Goal: Task Accomplishment & Management: Use online tool/utility

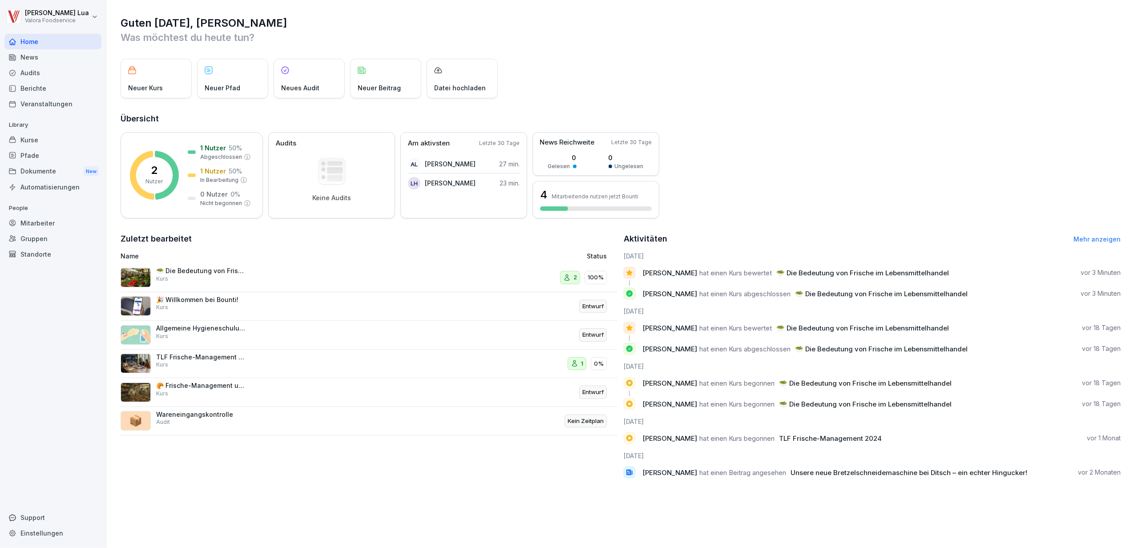
click at [36, 225] on div "Mitarbeiter" at bounding box center [52, 223] width 97 height 16
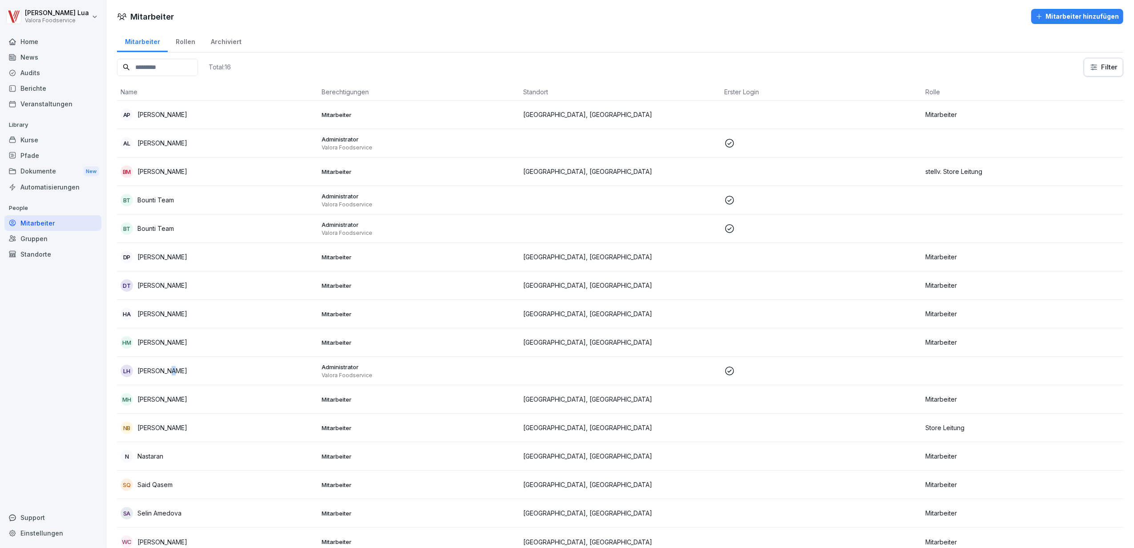
click at [167, 372] on p "[PERSON_NAME]" at bounding box center [162, 370] width 50 height 9
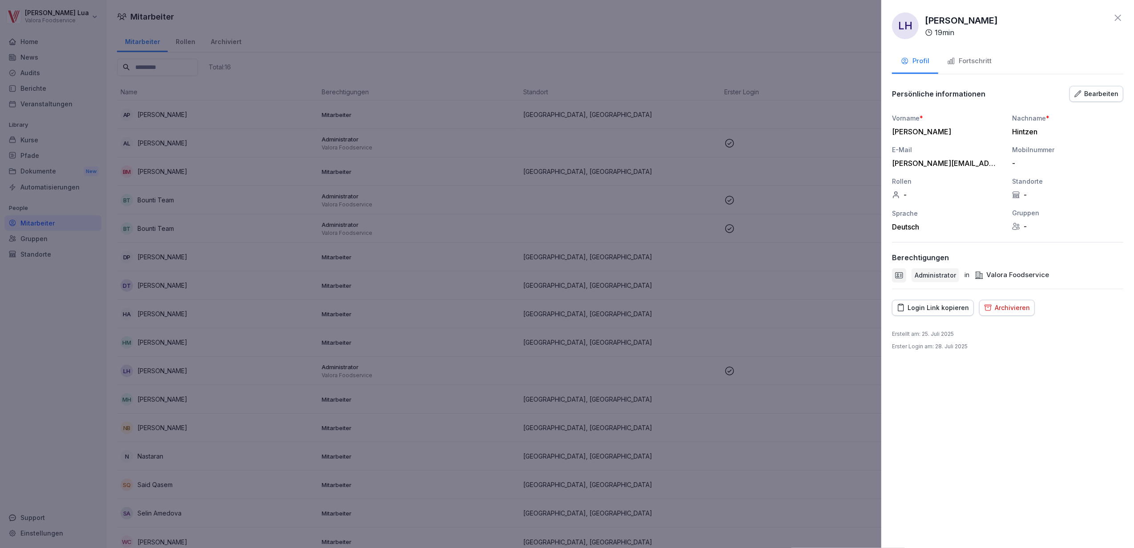
click at [25, 38] on div at bounding box center [567, 274] width 1134 height 548
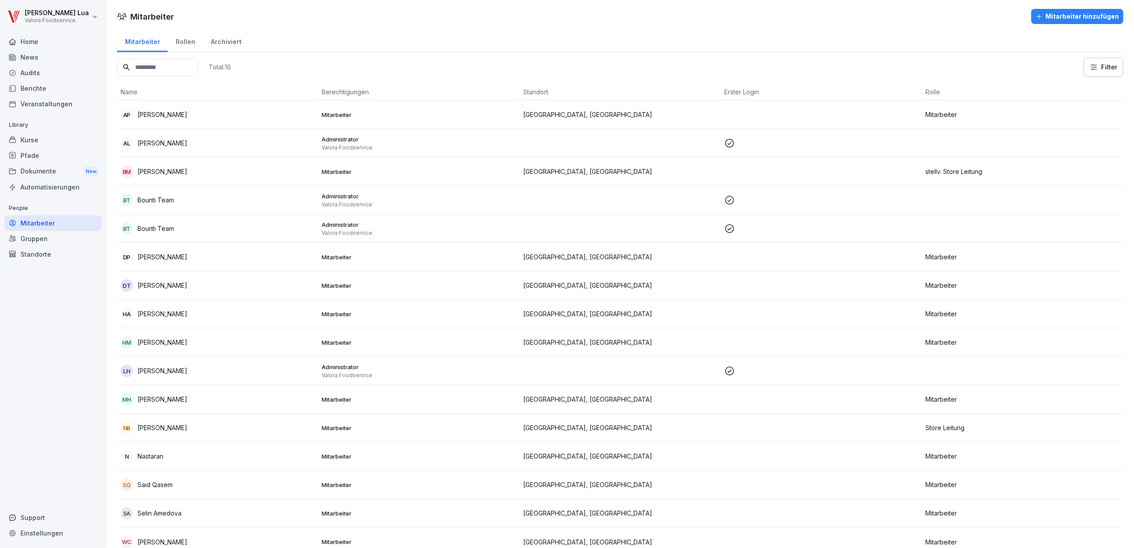
click at [25, 38] on div "Home" at bounding box center [52, 42] width 97 height 16
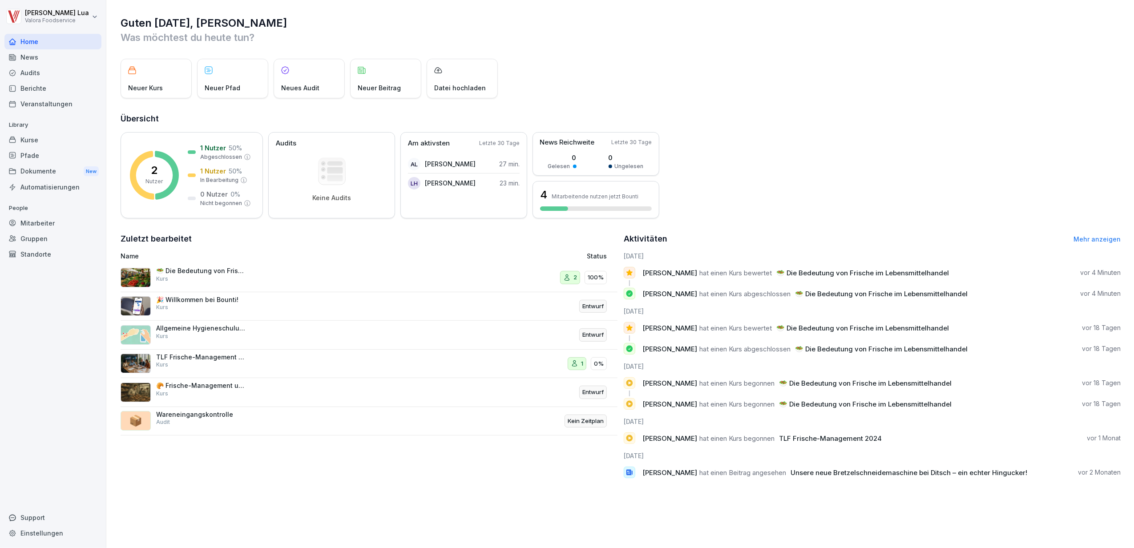
click at [267, 276] on div "🥗 Die Bedeutung von Frische im Lebensmittelhandel Kurs" at bounding box center [279, 277] width 317 height 21
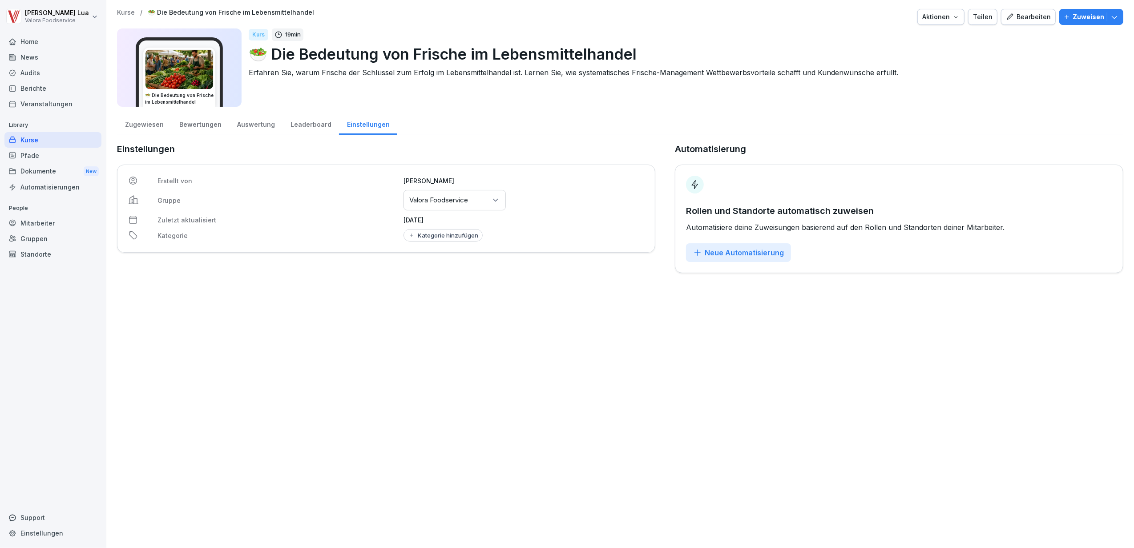
click at [263, 120] on div "Auswertung" at bounding box center [255, 123] width 53 height 23
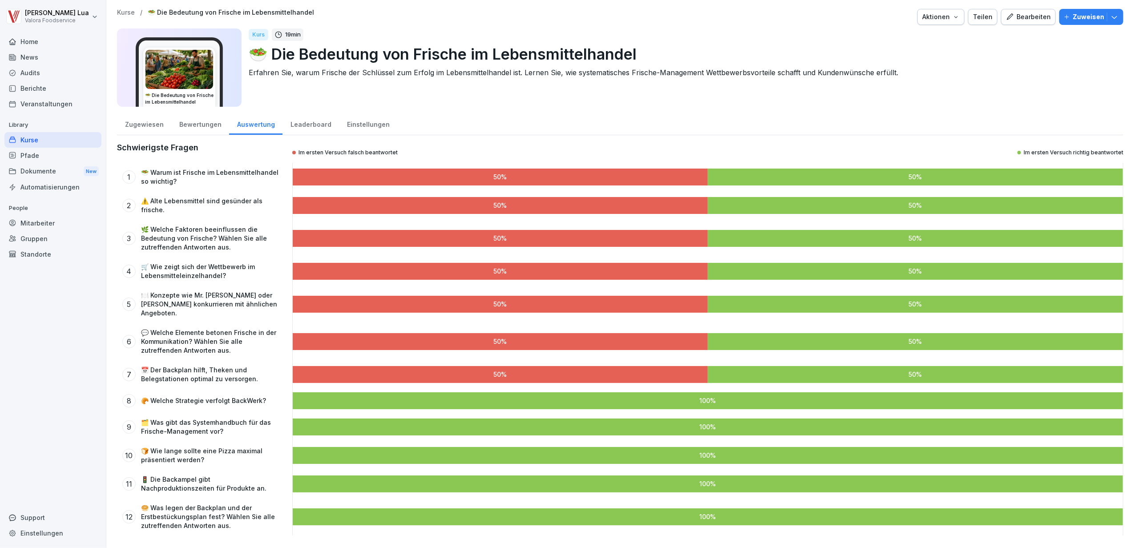
click at [303, 122] on div "Leaderboard" at bounding box center [310, 123] width 56 height 23
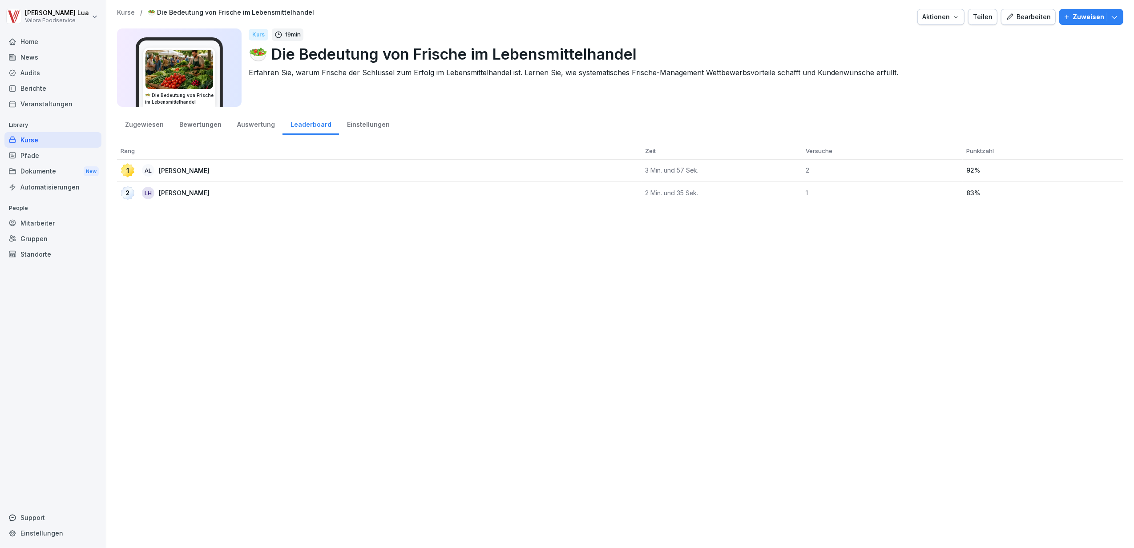
click at [254, 123] on div "Auswertung" at bounding box center [255, 123] width 53 height 23
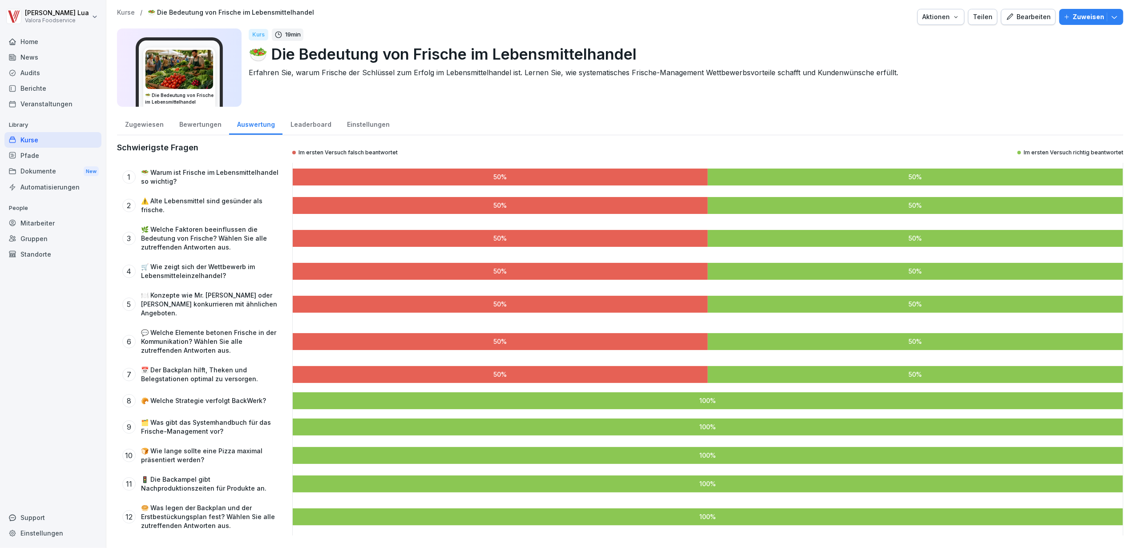
click at [197, 125] on div "Bewertungen" at bounding box center [200, 123] width 58 height 23
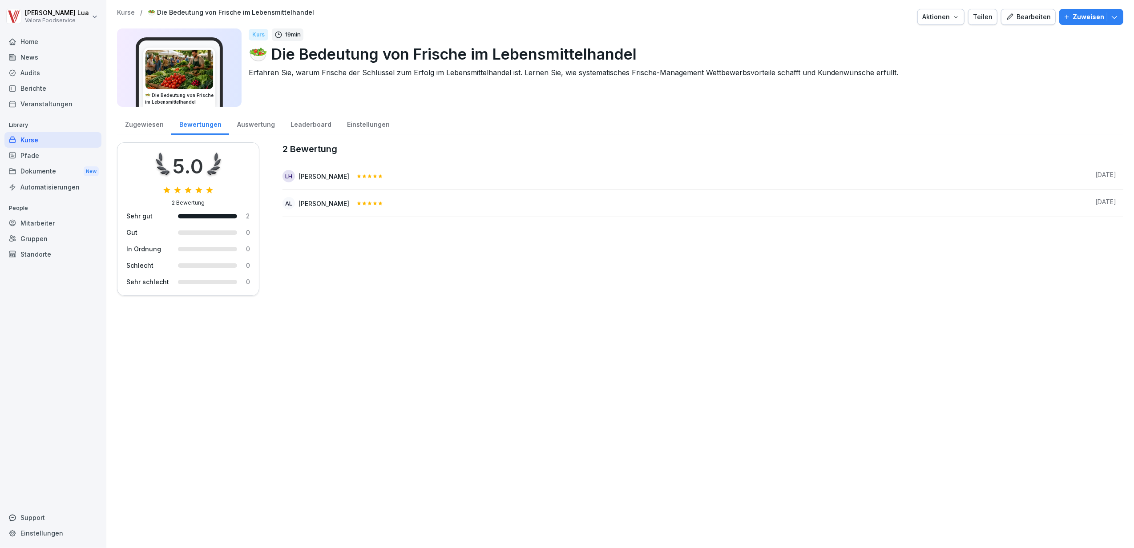
click at [315, 123] on div "Leaderboard" at bounding box center [310, 123] width 56 height 23
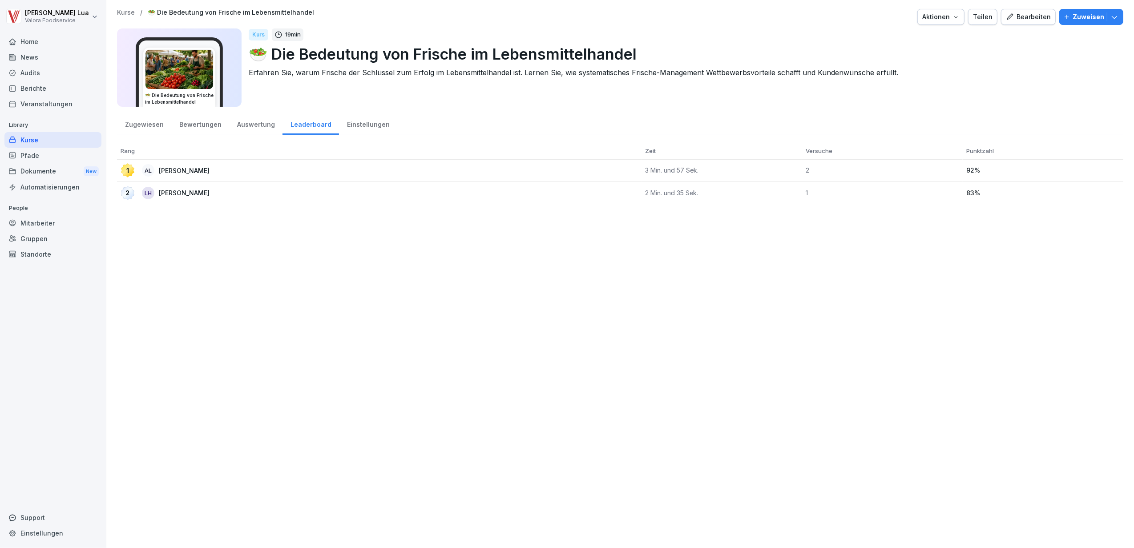
click at [252, 125] on div "Auswertung" at bounding box center [255, 123] width 53 height 23
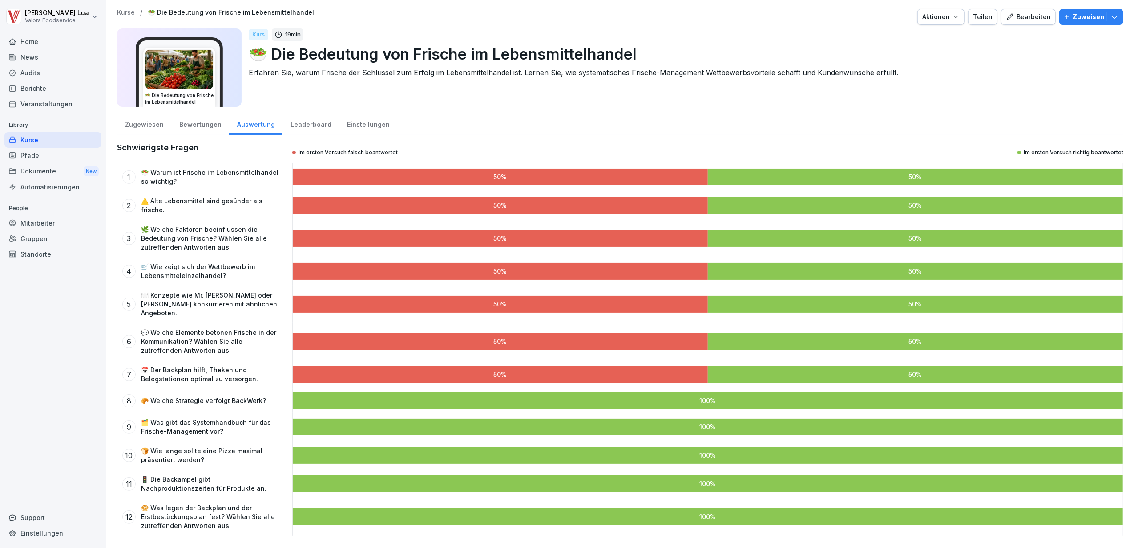
click at [34, 152] on div "Pfade" at bounding box center [52, 156] width 97 height 16
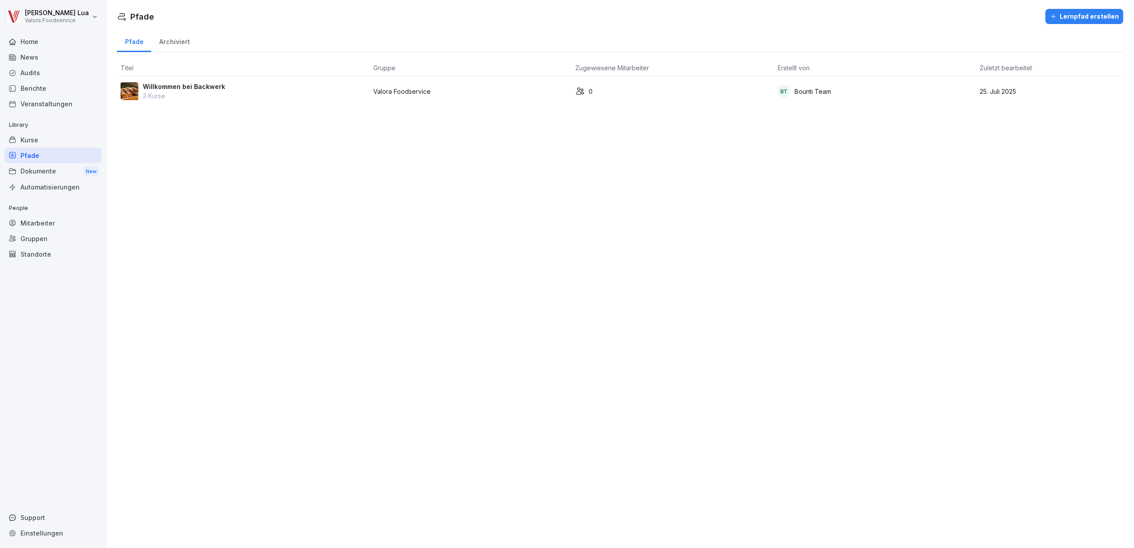
click at [28, 141] on div "Kurse" at bounding box center [52, 140] width 97 height 16
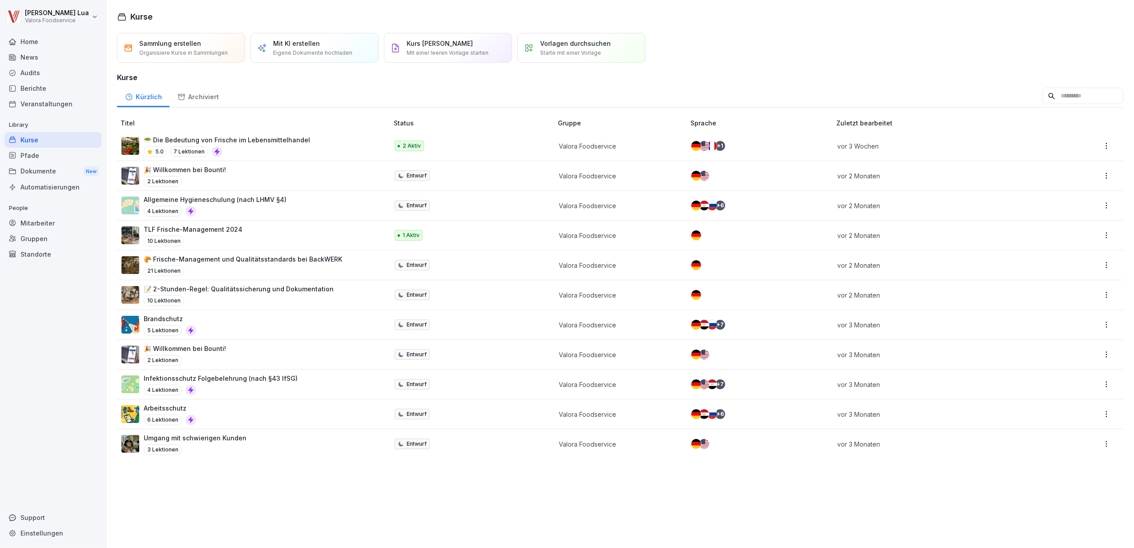
click at [28, 41] on div "Home" at bounding box center [52, 42] width 97 height 16
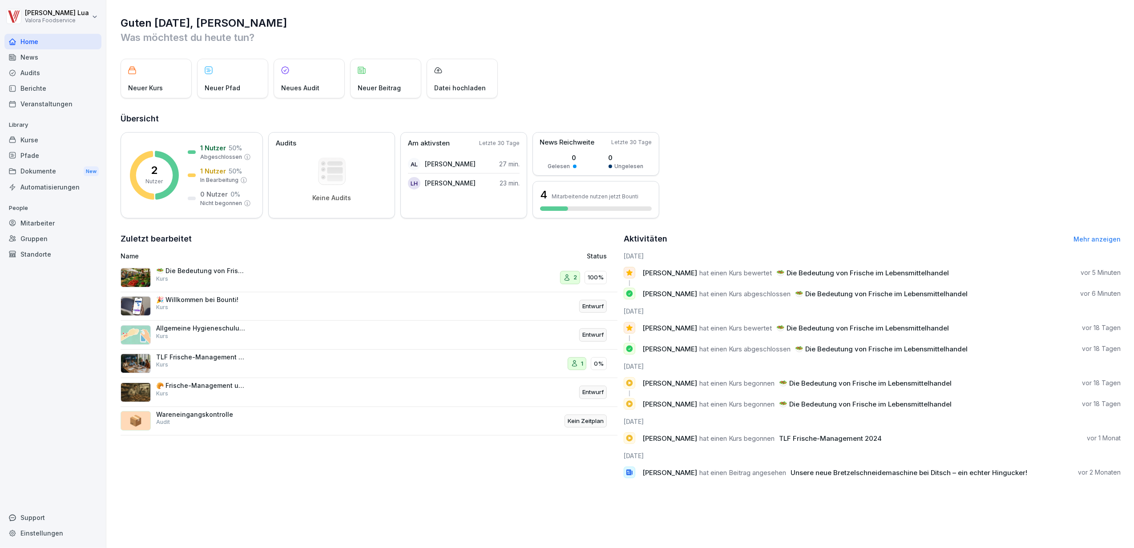
click at [31, 56] on div "News" at bounding box center [52, 57] width 97 height 16
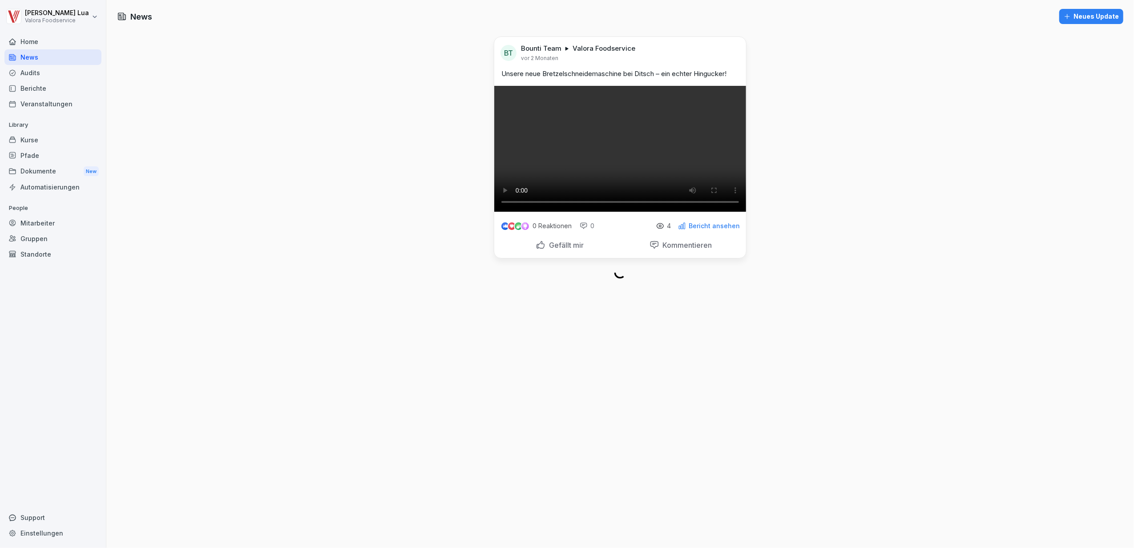
click at [31, 43] on div "Home" at bounding box center [52, 42] width 97 height 16
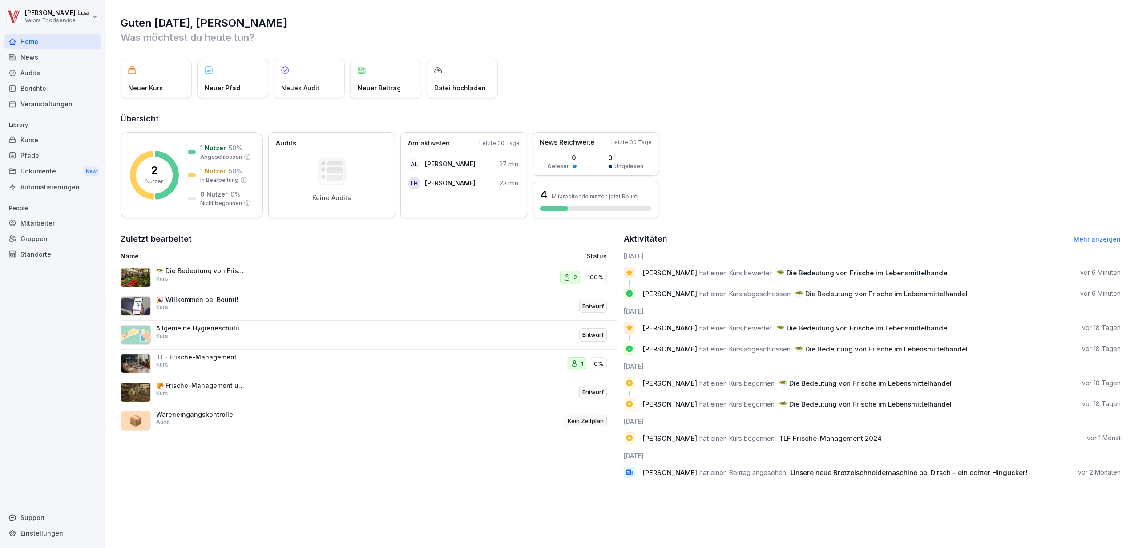
click at [31, 153] on div "Pfade" at bounding box center [52, 156] width 97 height 16
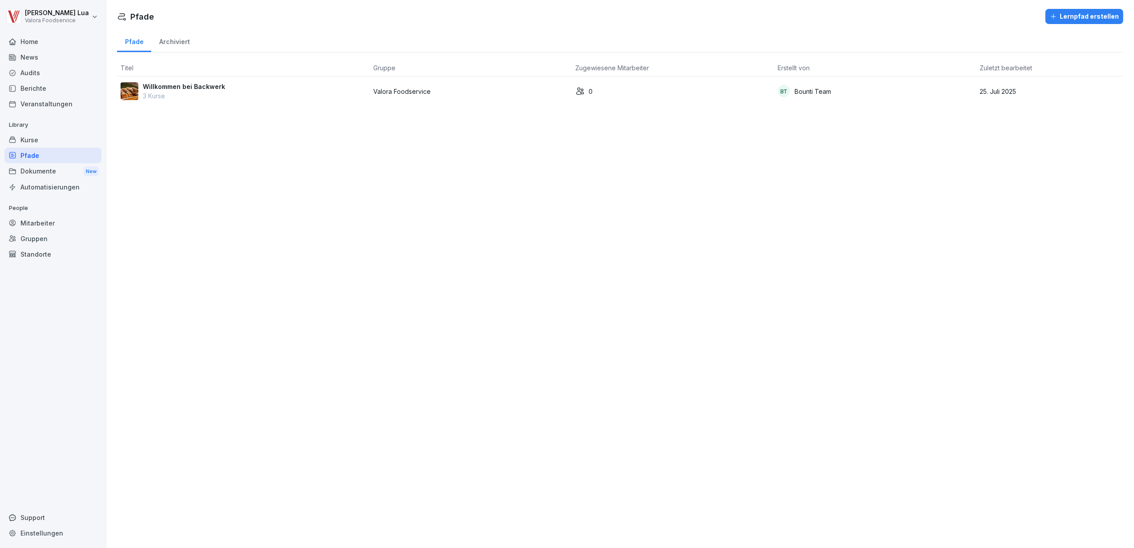
click at [202, 87] on p "Willkommen bei Backwerk" at bounding box center [184, 86] width 82 height 9
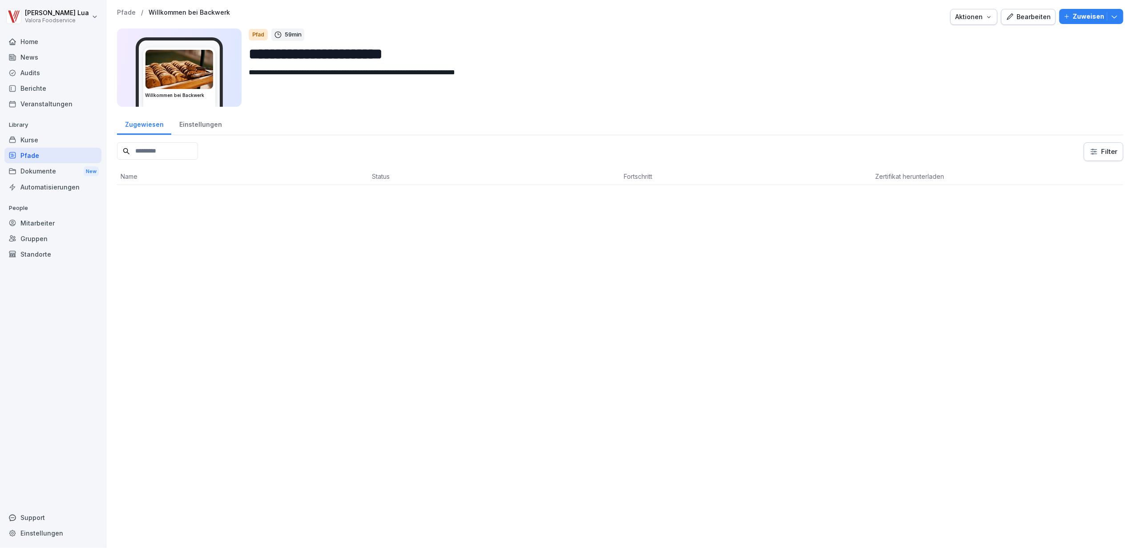
click at [260, 34] on div "Pfad" at bounding box center [258, 35] width 19 height 12
click at [199, 125] on div "Einstellungen" at bounding box center [200, 123] width 58 height 23
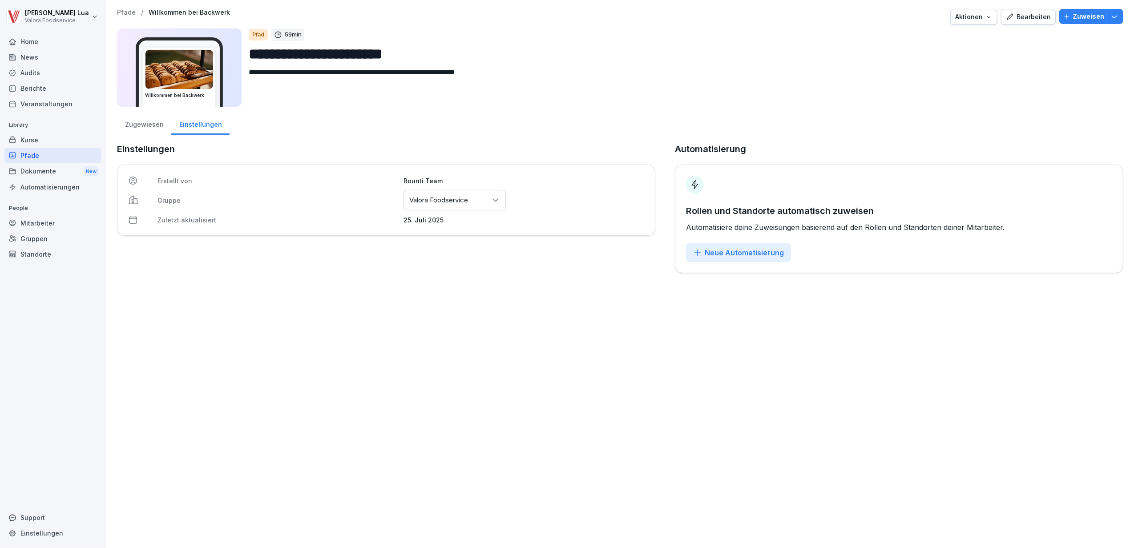
click at [154, 127] on div "Zugewiesen" at bounding box center [144, 123] width 54 height 23
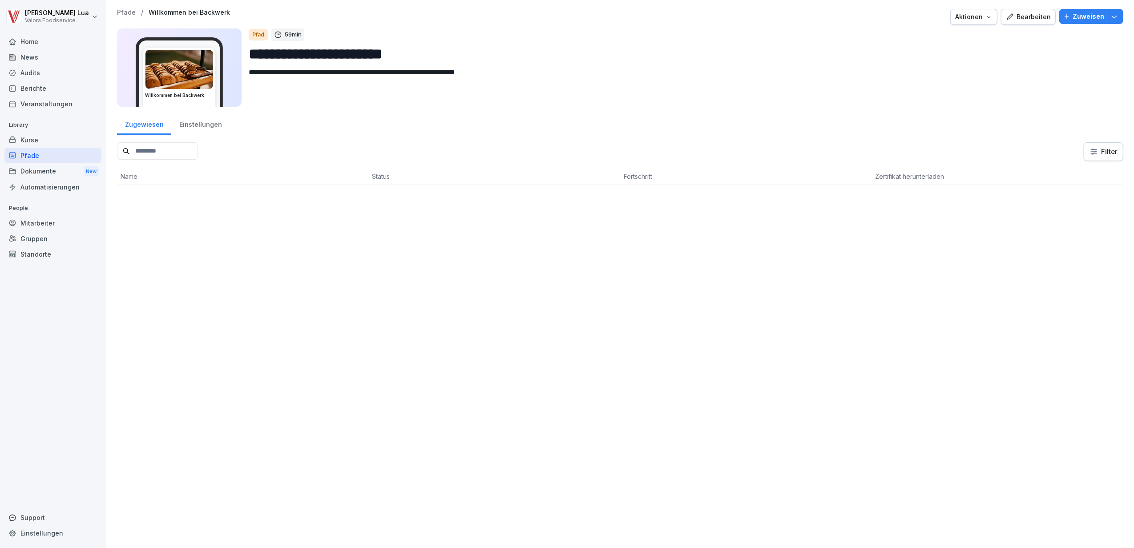
click at [1110, 15] on icon "button" at bounding box center [1114, 16] width 9 height 9
click at [780, 102] on textarea "**********" at bounding box center [678, 87] width 858 height 40
click at [985, 19] on icon "button" at bounding box center [988, 16] width 7 height 7
click at [1018, 17] on div "Bearbeiten" at bounding box center [1028, 17] width 45 height 10
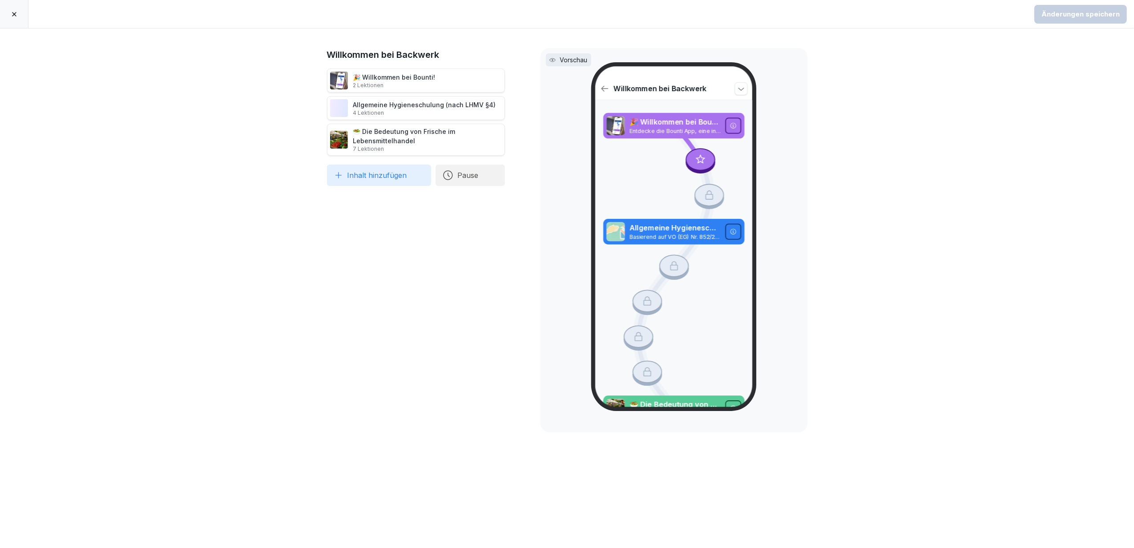
click at [383, 175] on button "Inhalt hinzufügen" at bounding box center [379, 175] width 104 height 21
click at [493, 408] on div "Willkommen bei Backwerk 🎉 Willkommen bei Bounti! 2 Lektionen Allgemeine Hygiene…" at bounding box center [416, 288] width 178 height 480
click at [457, 179] on button "Pause" at bounding box center [469, 175] width 69 height 21
click at [449, 235] on div "Willkommen bei Backwerk 🎉 Willkommen bei Bounti! 2 Lektionen Allgemeine Hygiene…" at bounding box center [416, 288] width 178 height 480
drag, startPoint x: 470, startPoint y: 175, endPoint x: 473, endPoint y: 98, distance: 77.0
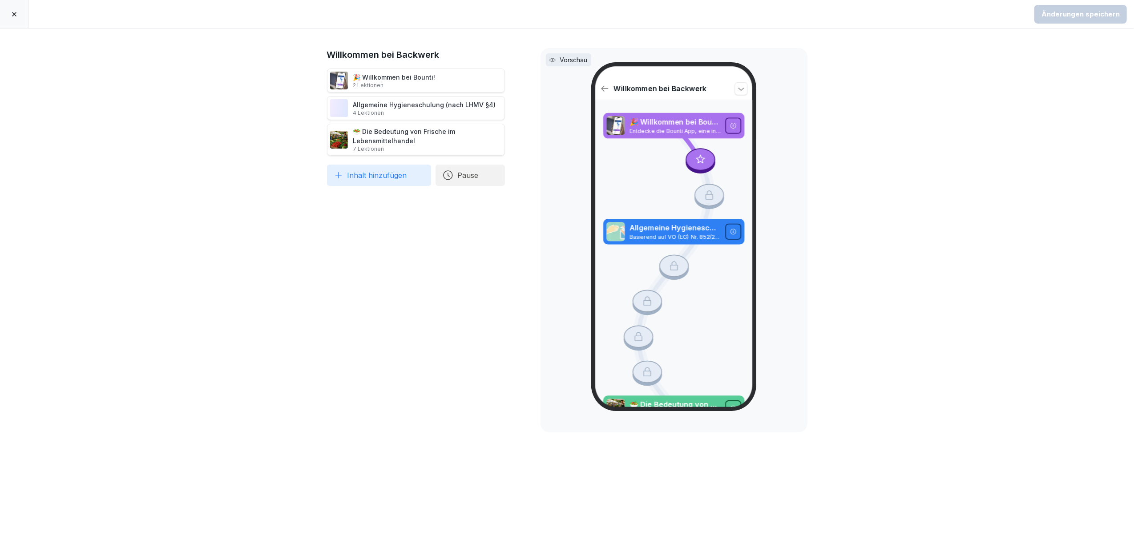
click at [473, 98] on div "🎉 Willkommen bei Bounti! 2 Lektionen Allgemeine Hygieneschulung (nach LHMV §4) …" at bounding box center [416, 127] width 178 height 117
click at [413, 95] on div "🎉 Willkommen bei Bounti! 2 Lektionen Allgemeine Hygieneschulung (nach LHMV §4) …" at bounding box center [416, 112] width 178 height 87
click at [477, 178] on button "Pause" at bounding box center [469, 175] width 69 height 21
click at [527, 133] on div "1 Tage" at bounding box center [551, 135] width 92 height 20
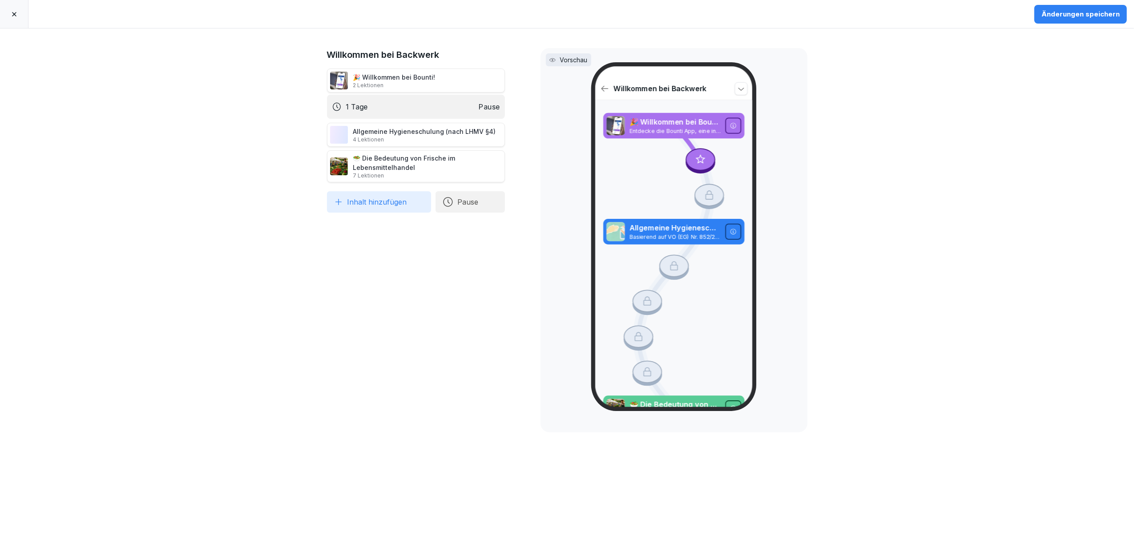
drag, startPoint x: 416, startPoint y: 173, endPoint x: 409, endPoint y: 113, distance: 60.9
click at [409, 113] on div "1 Tage Pause" at bounding box center [416, 107] width 178 height 24
click at [512, 106] on icon at bounding box center [514, 108] width 4 height 6
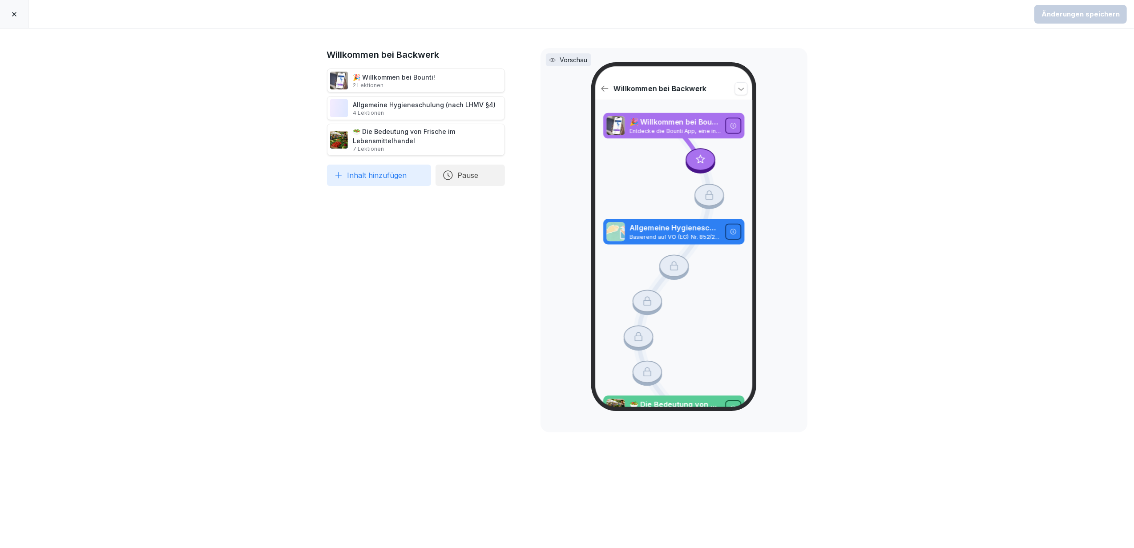
drag, startPoint x: 15, startPoint y: 10, endPoint x: 20, endPoint y: 12, distance: 5.2
click at [16, 11] on icon at bounding box center [14, 14] width 7 height 7
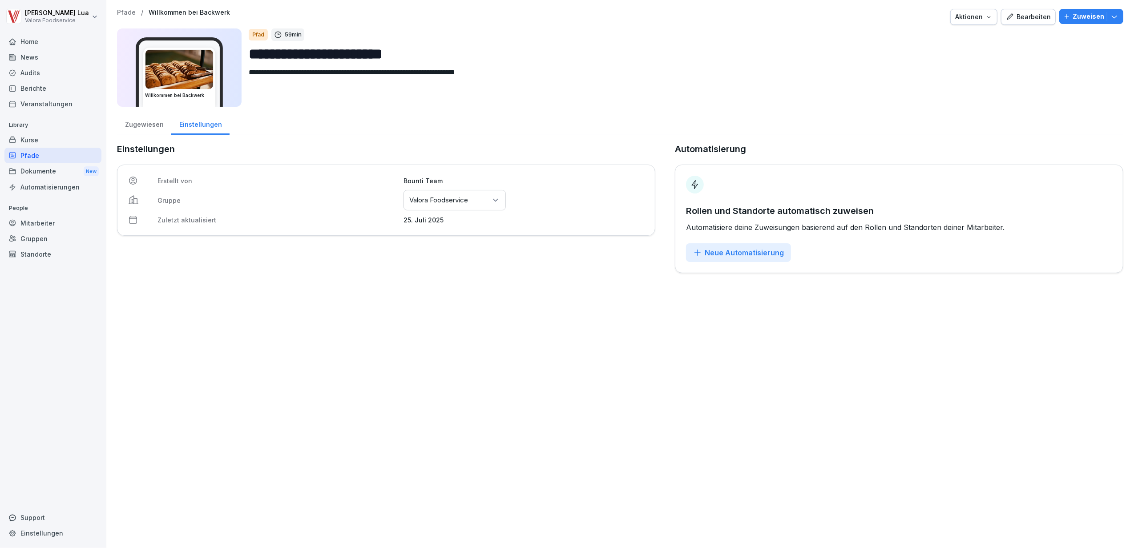
click at [149, 122] on div "Zugewiesen" at bounding box center [144, 123] width 54 height 23
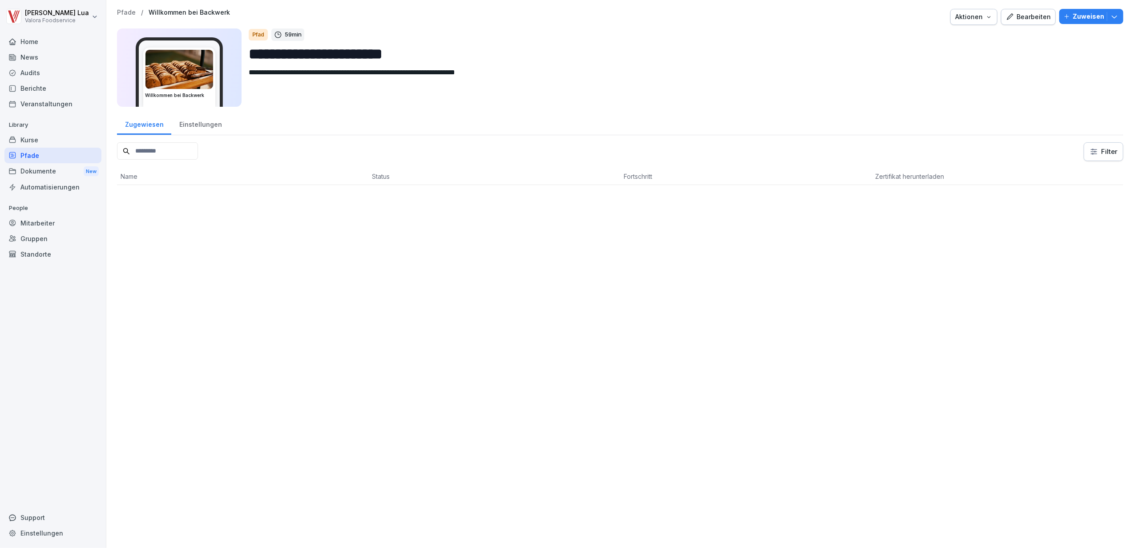
click at [202, 125] on div "Einstellungen" at bounding box center [200, 123] width 58 height 23
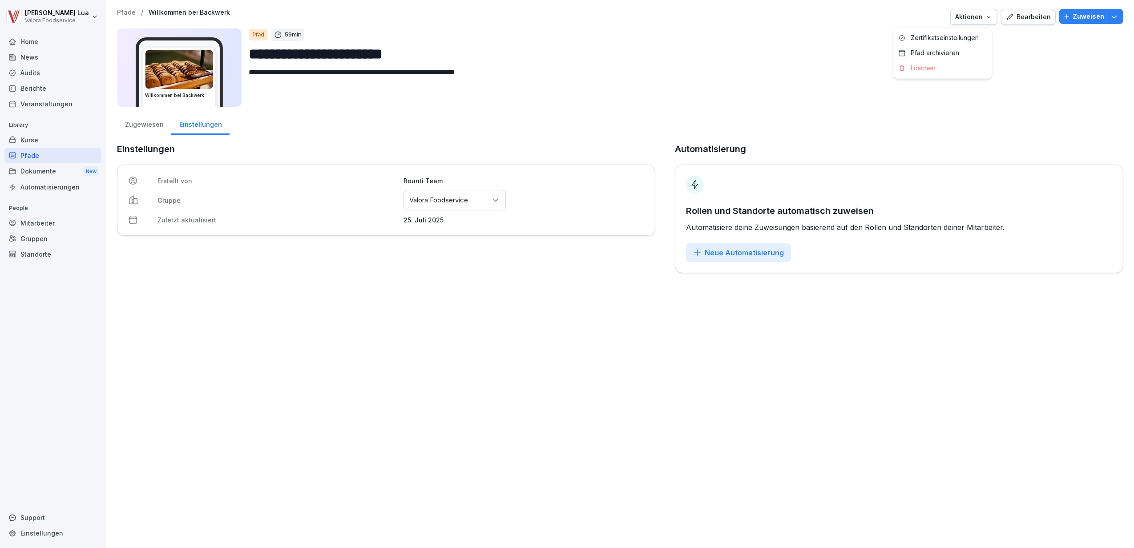
click at [985, 18] on icon "button" at bounding box center [988, 16] width 7 height 7
click at [933, 39] on p "Zertifikatseinstellungen" at bounding box center [945, 38] width 68 height 8
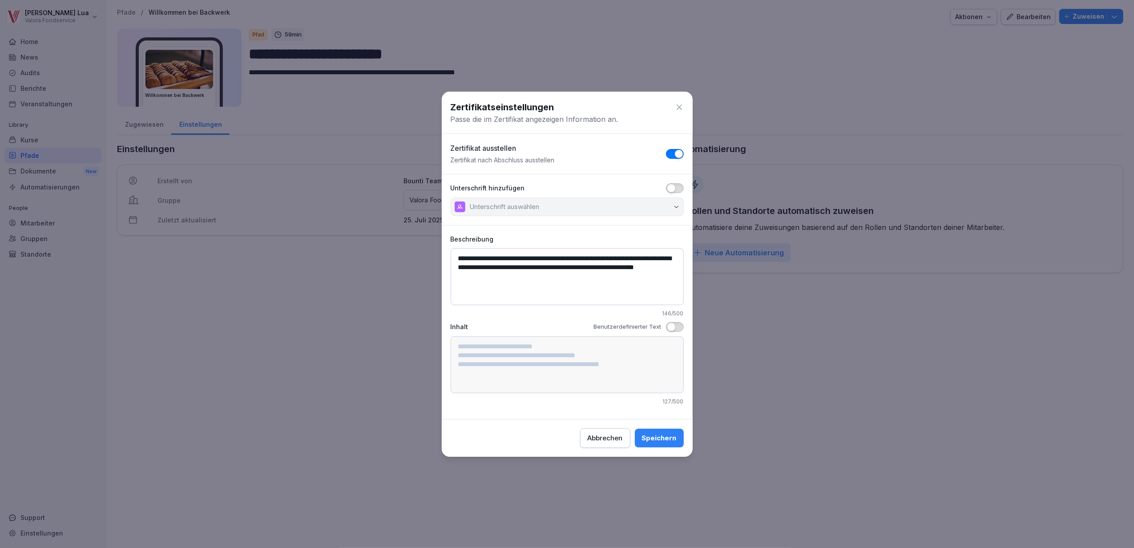
click at [671, 187] on span "button" at bounding box center [671, 188] width 9 height 9
click at [673, 205] on icon "button" at bounding box center [676, 206] width 7 height 7
click at [678, 187] on span "button" at bounding box center [678, 188] width 9 height 9
click at [673, 189] on span "button" at bounding box center [671, 188] width 9 height 9
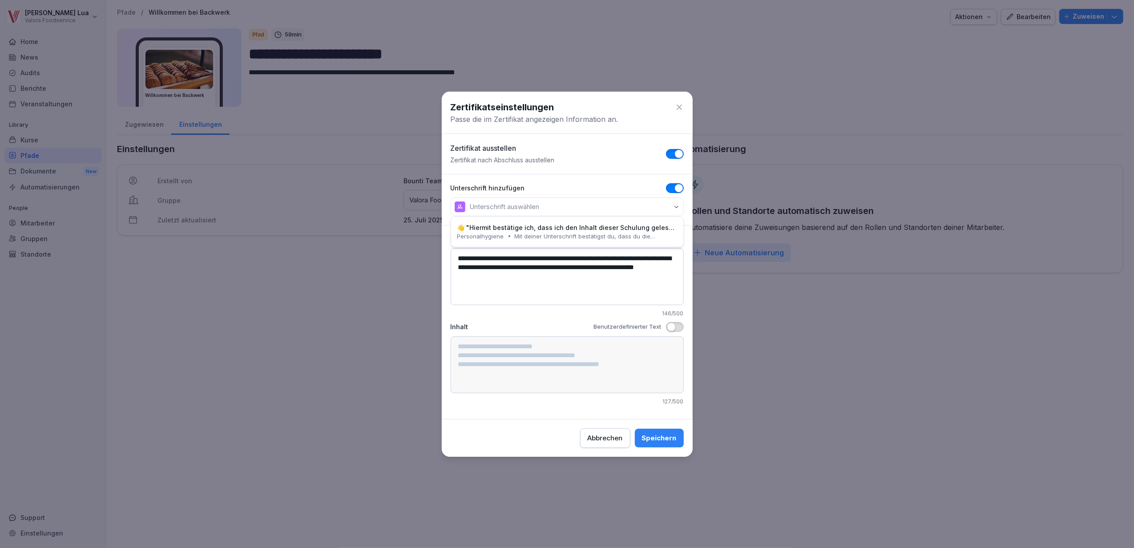
click at [676, 205] on icon "button" at bounding box center [676, 206] width 7 height 7
click at [673, 203] on icon "button" at bounding box center [676, 206] width 7 height 7
click at [675, 442] on div "Speichern" at bounding box center [659, 438] width 35 height 10
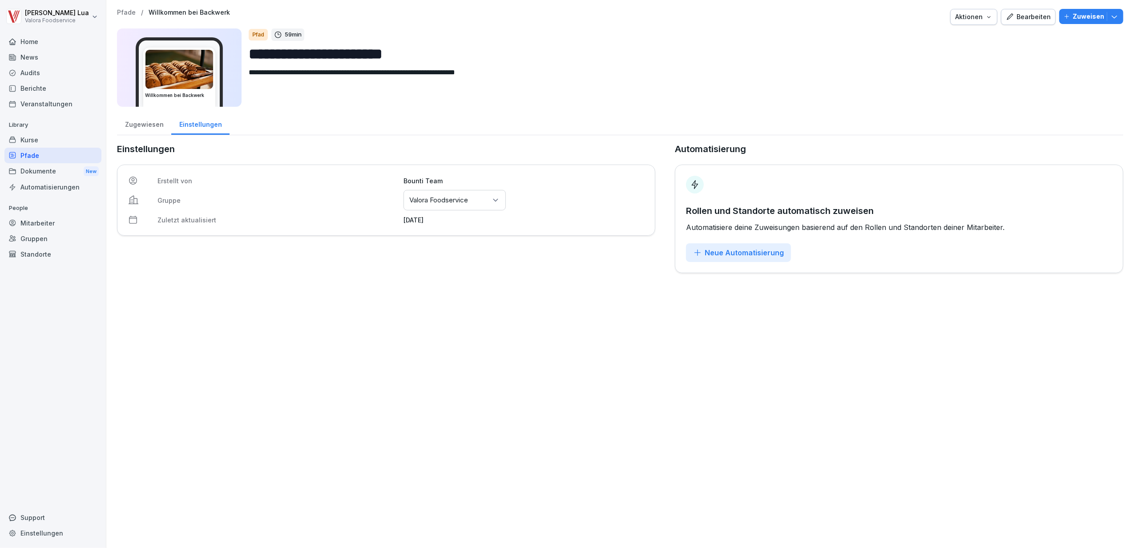
click at [26, 138] on div "Kurse" at bounding box center [52, 140] width 97 height 16
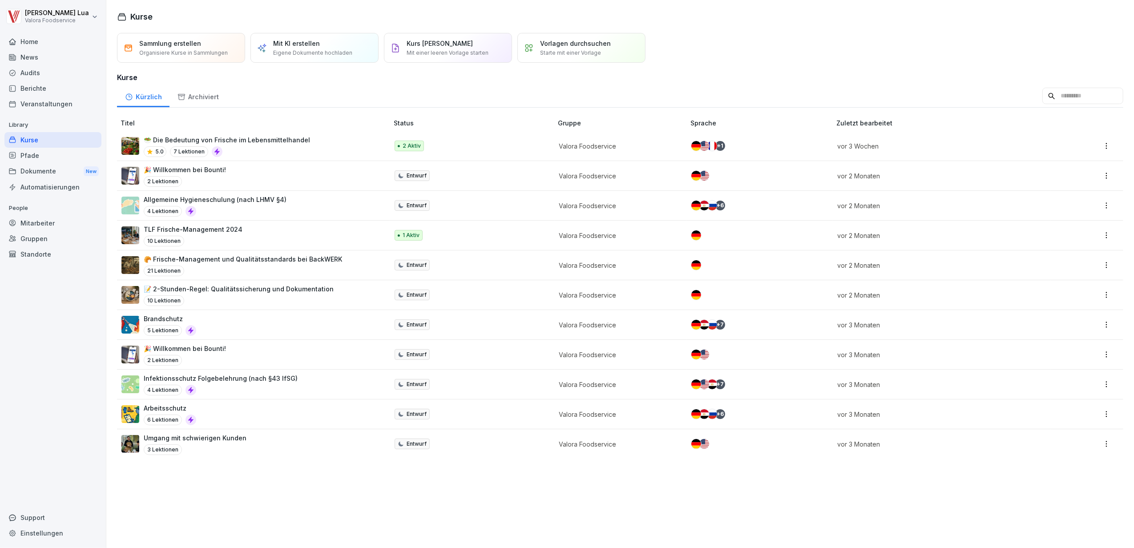
click at [278, 145] on div "🥗 Die Bedeutung von Frische im Lebensmittelhandel 5.0 7 Lektionen" at bounding box center [227, 146] width 166 height 22
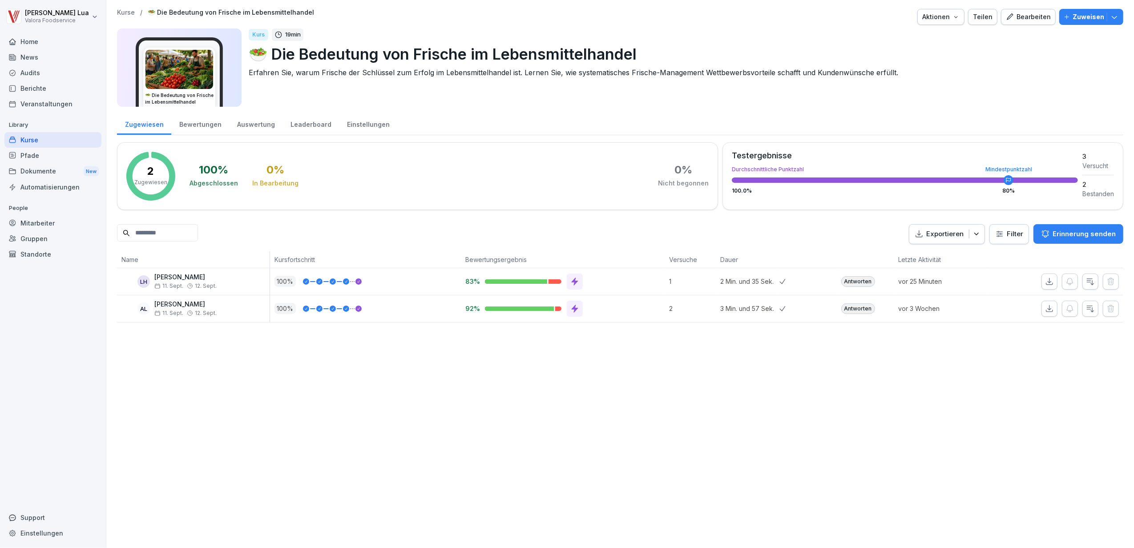
click at [1009, 13] on div "Bearbeiten" at bounding box center [1028, 17] width 45 height 10
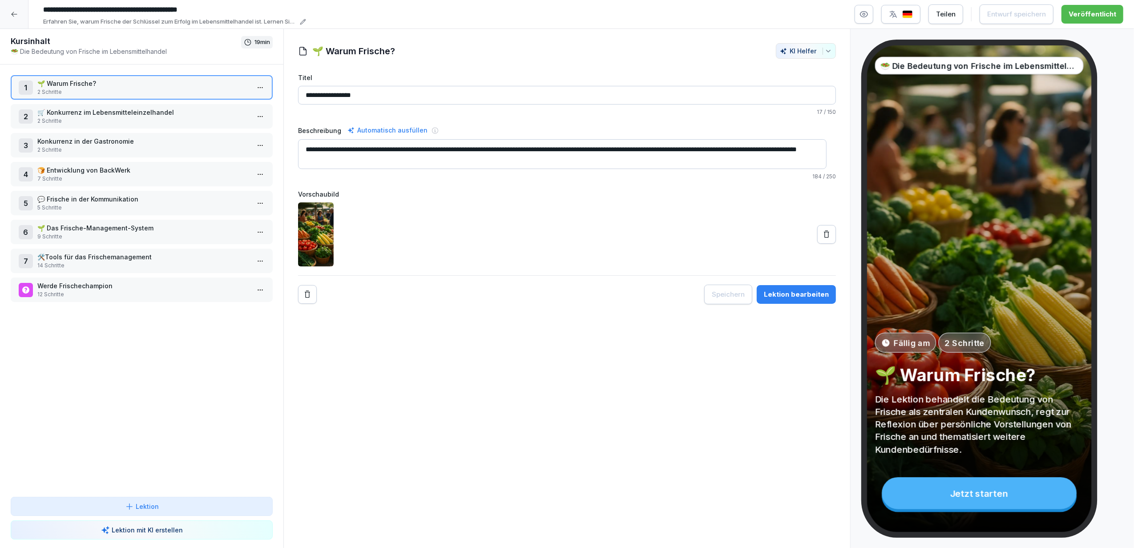
click at [898, 13] on icon "button" at bounding box center [893, 14] width 9 height 9
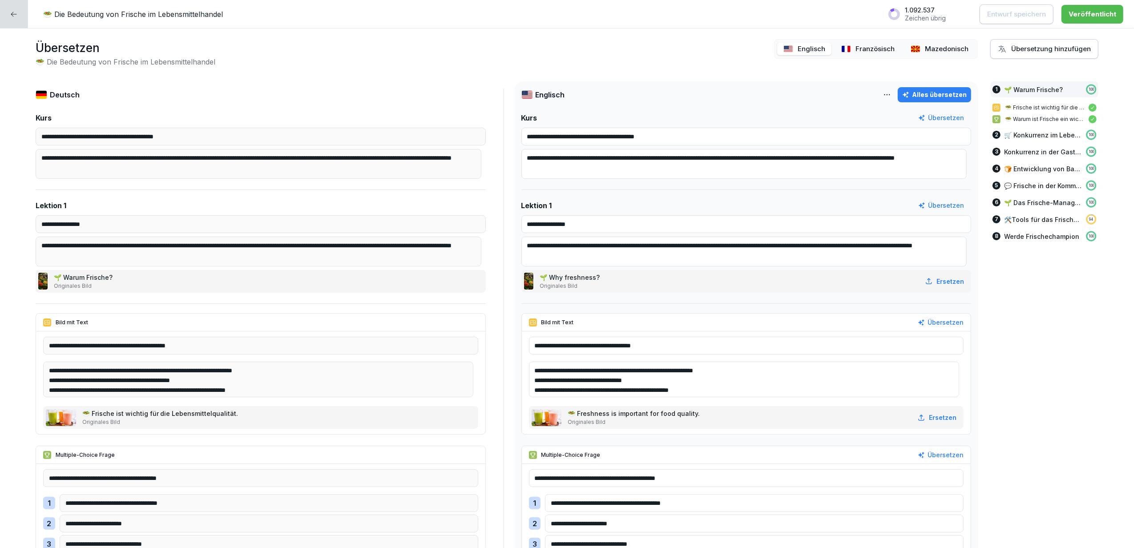
click at [11, 13] on icon at bounding box center [13, 14] width 7 height 7
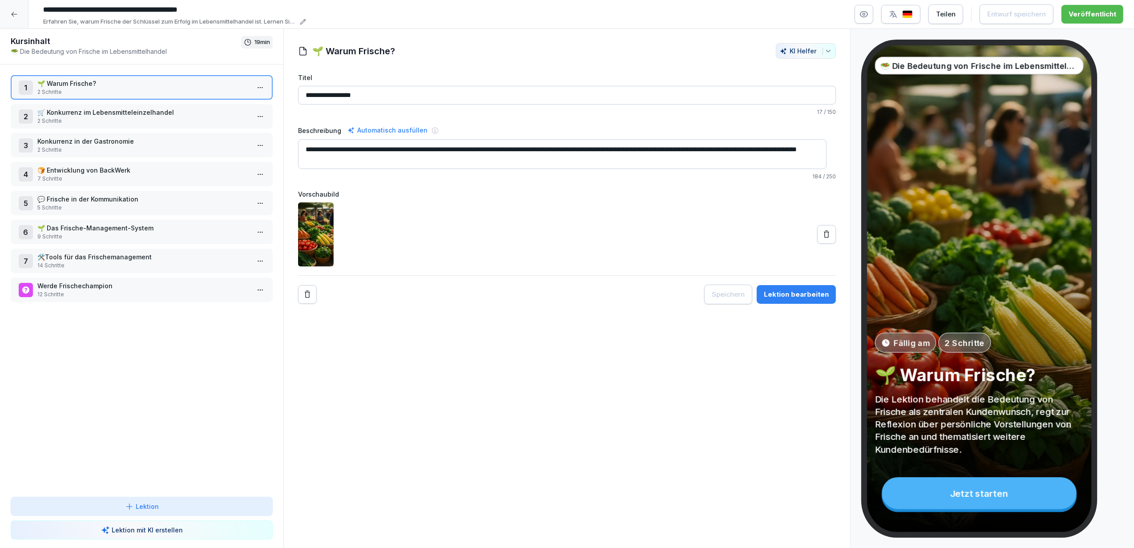
click at [16, 13] on icon at bounding box center [14, 14] width 7 height 7
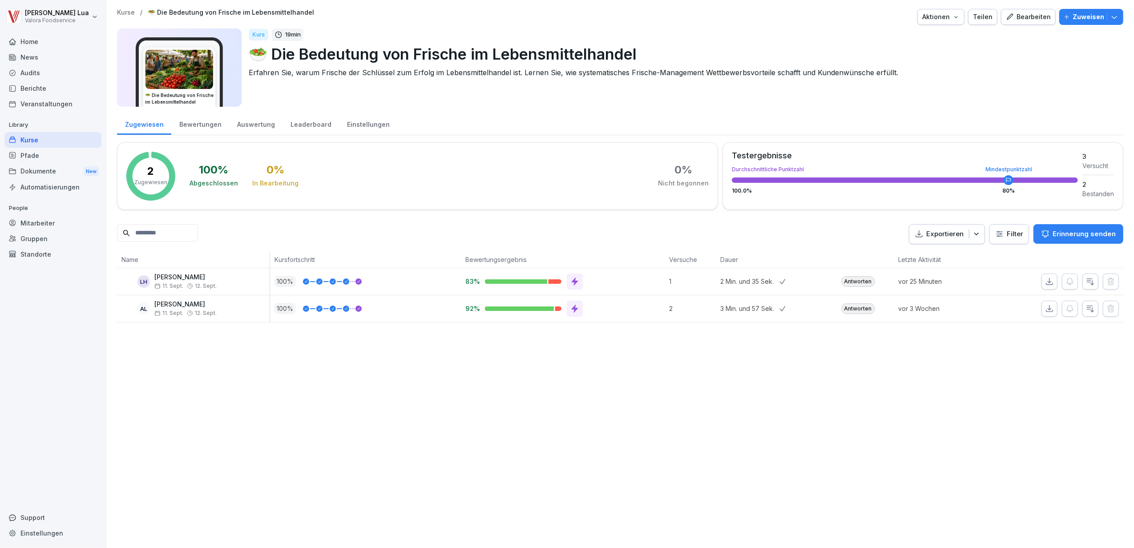
click at [64, 139] on div "Kurse" at bounding box center [52, 140] width 97 height 16
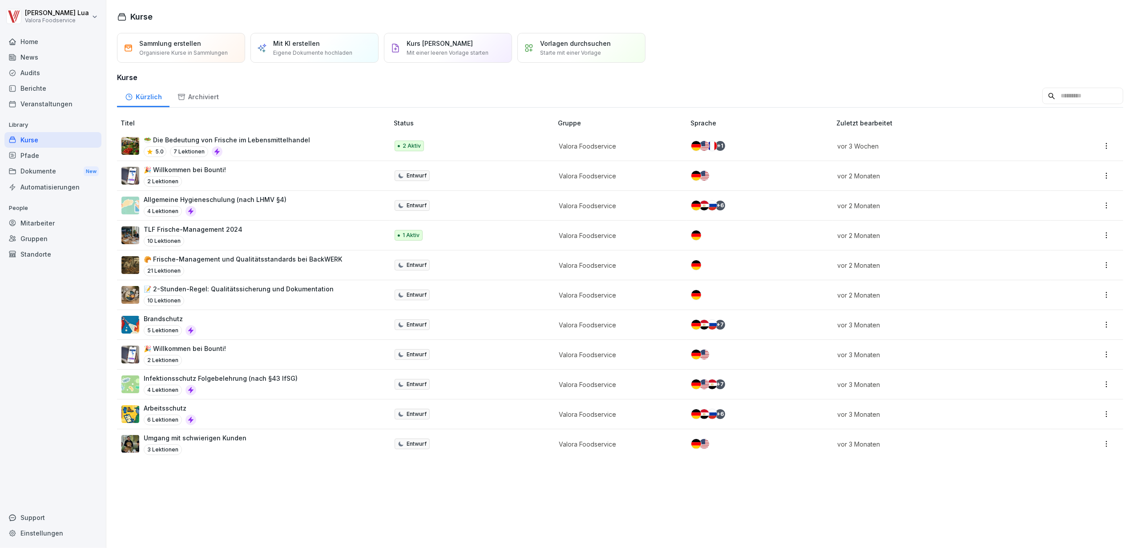
click at [314, 147] on div "🥗 Die Bedeutung von Frische im Lebensmittelhandel 5.0 7 Lektionen" at bounding box center [250, 146] width 258 height 22
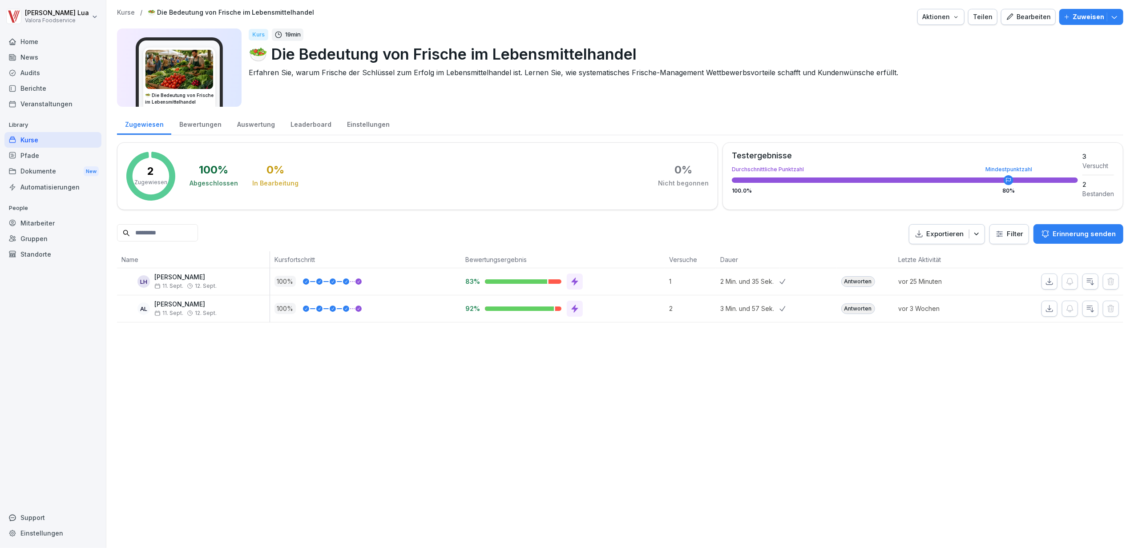
click at [1031, 13] on div "Bearbeiten" at bounding box center [1028, 17] width 45 height 10
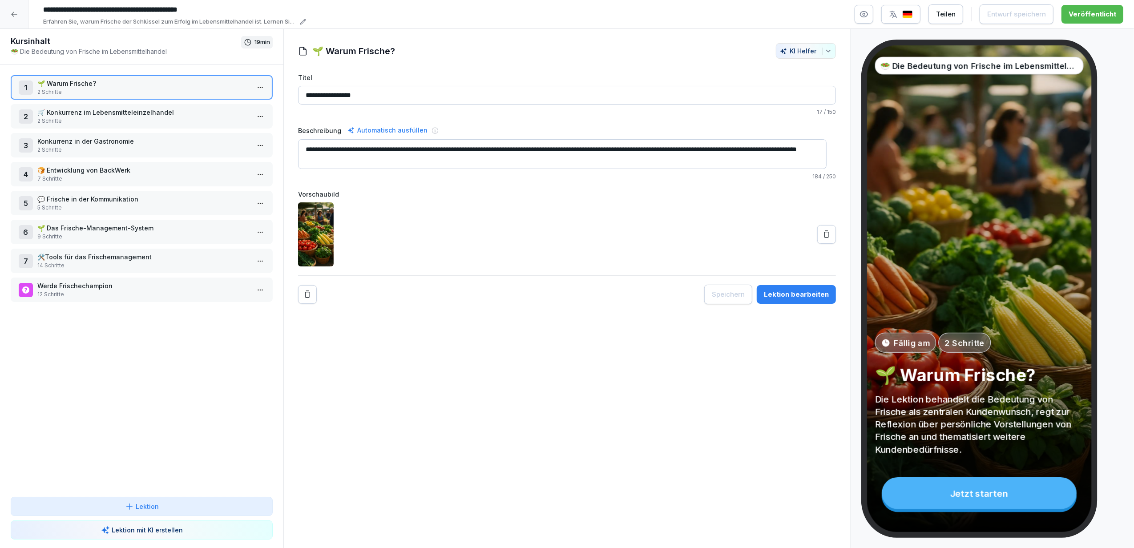
click at [908, 21] on button "button" at bounding box center [900, 14] width 39 height 19
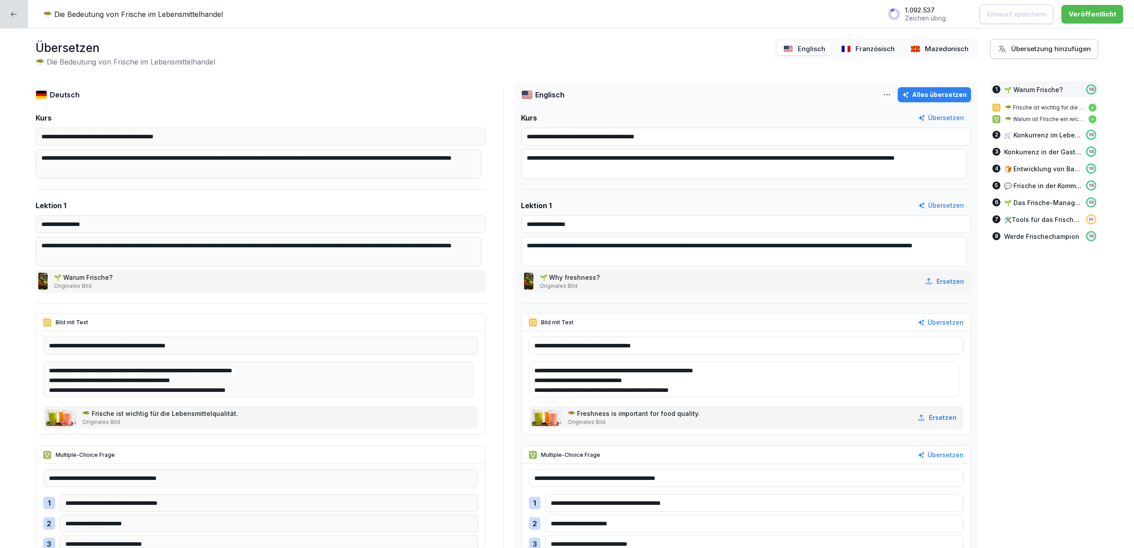
click at [861, 47] on p "Französisch" at bounding box center [874, 49] width 39 height 10
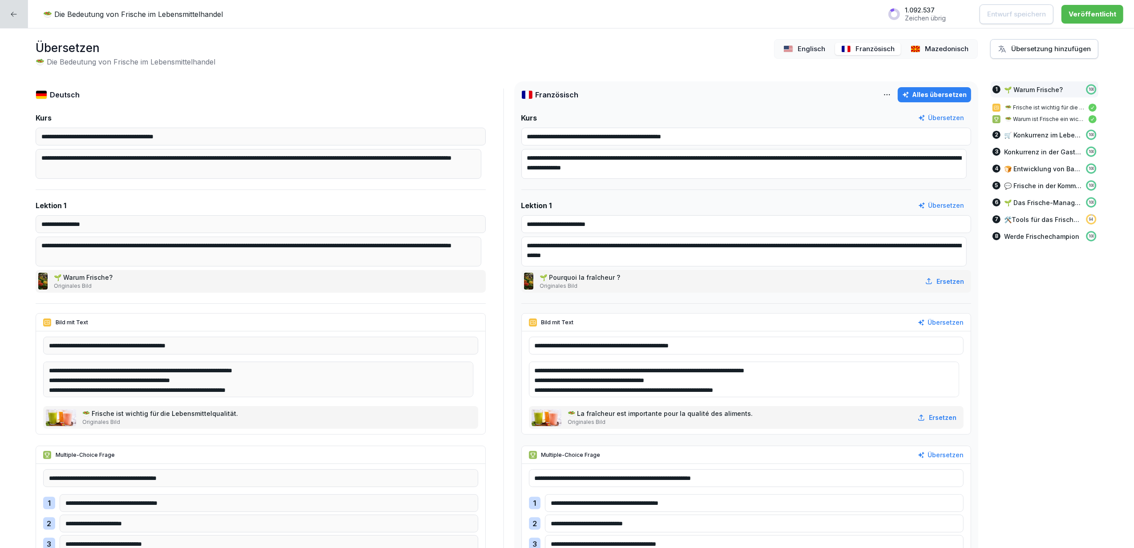
click at [942, 48] on p "Mazedonisch" at bounding box center [947, 49] width 44 height 10
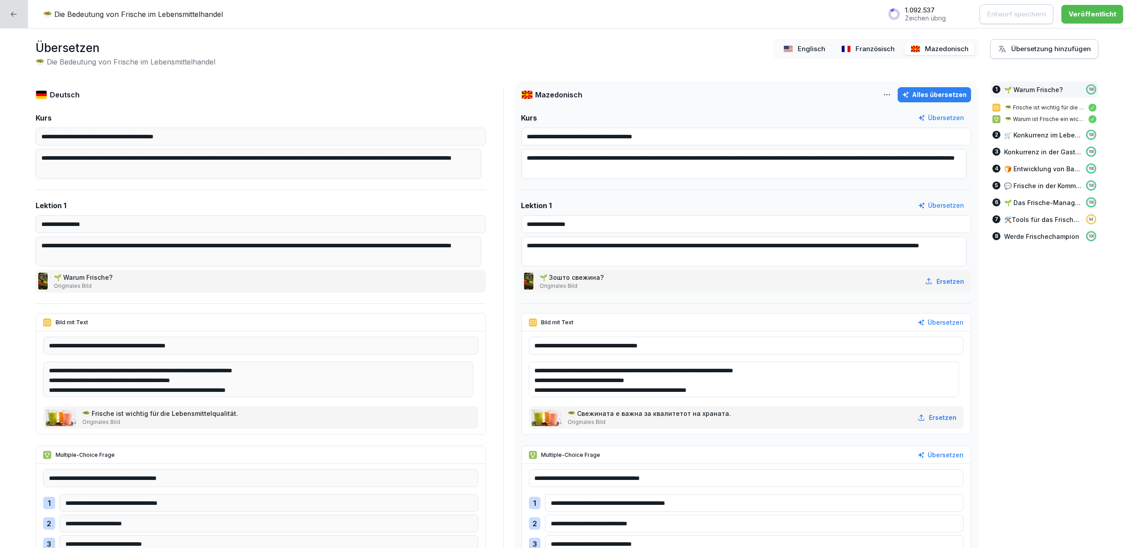
click at [1038, 45] on div "Übersetzung hinzufügen" at bounding box center [1044, 49] width 93 height 10
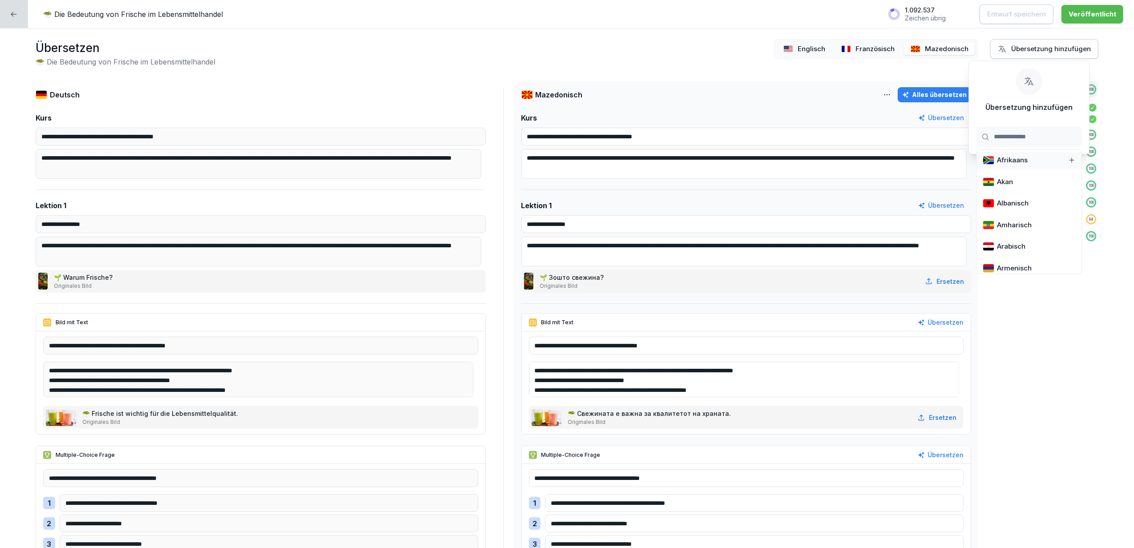
click at [551, 59] on div "Übersetzen 🥗 Die Bedeutung von Frische im Lebensmittelhandel Englisch Französis…" at bounding box center [567, 53] width 1063 height 28
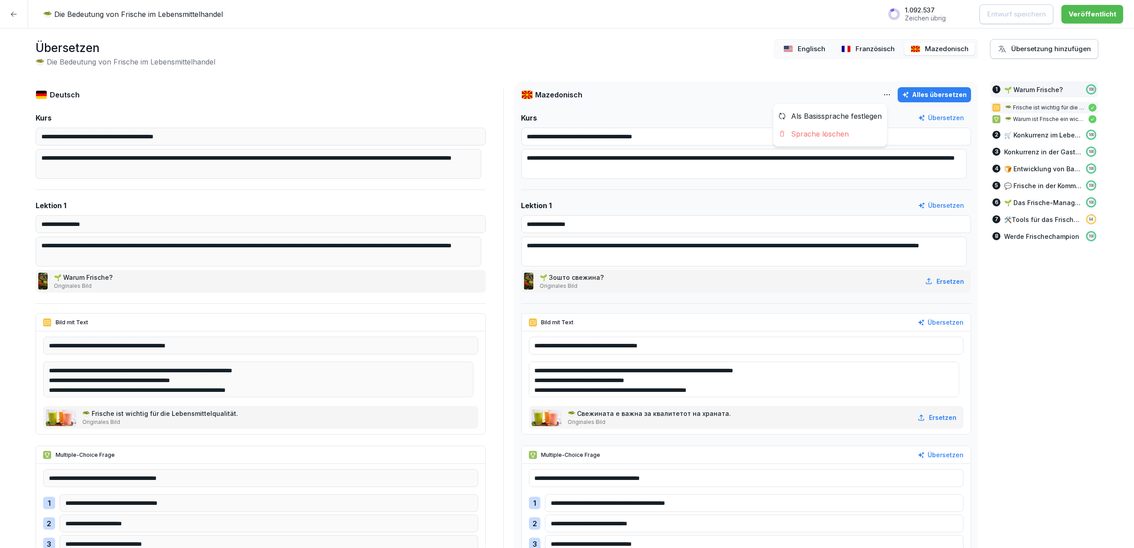
click at [880, 97] on html "**********" at bounding box center [567, 274] width 1134 height 548
click at [9, 20] on div at bounding box center [14, 14] width 28 height 28
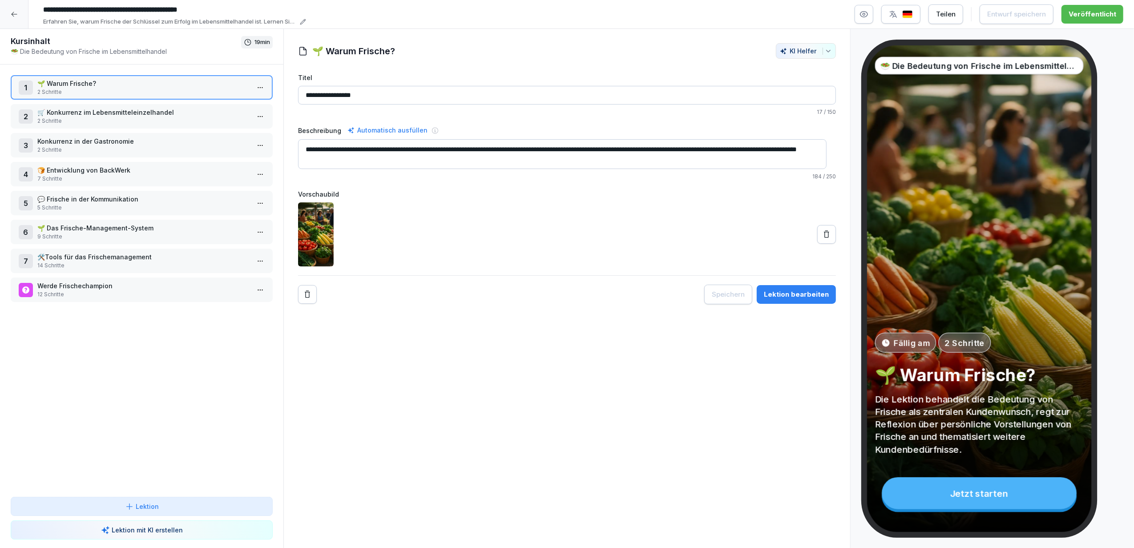
click at [866, 20] on button "button" at bounding box center [863, 14] width 19 height 19
